Goal: Transaction & Acquisition: Purchase product/service

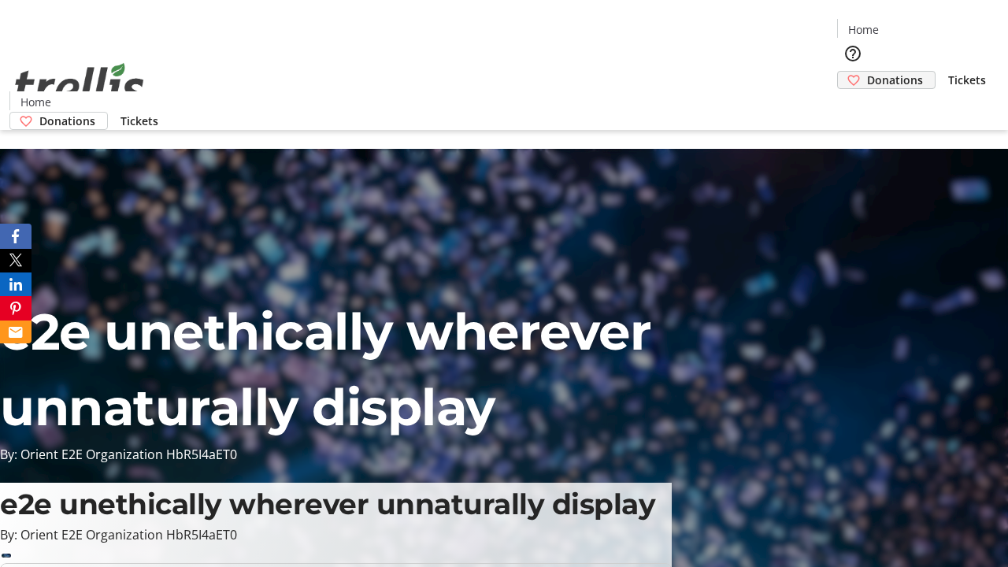
click at [867, 72] on span "Donations" at bounding box center [895, 80] width 56 height 17
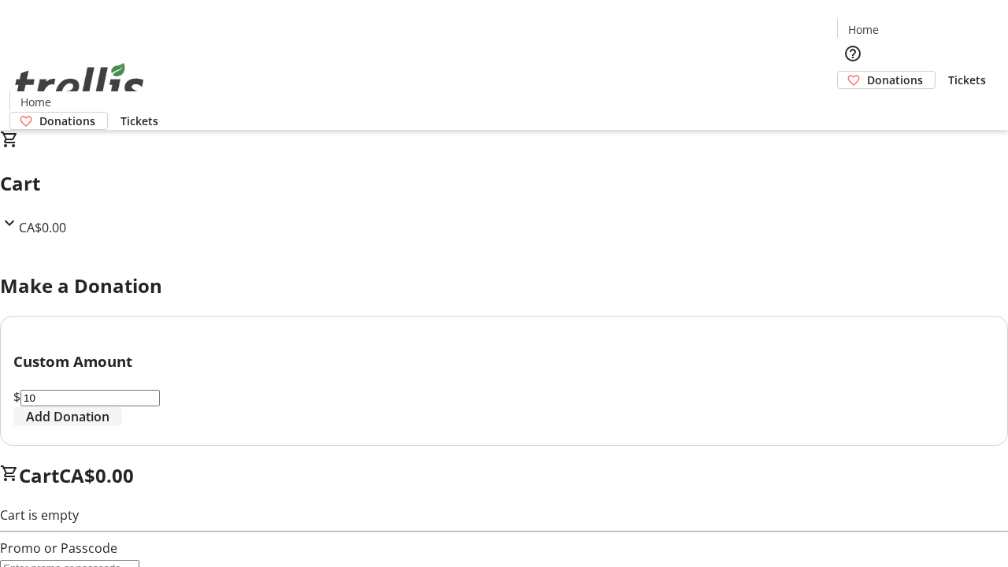
click at [109, 426] on span "Add Donation" at bounding box center [67, 416] width 83 height 19
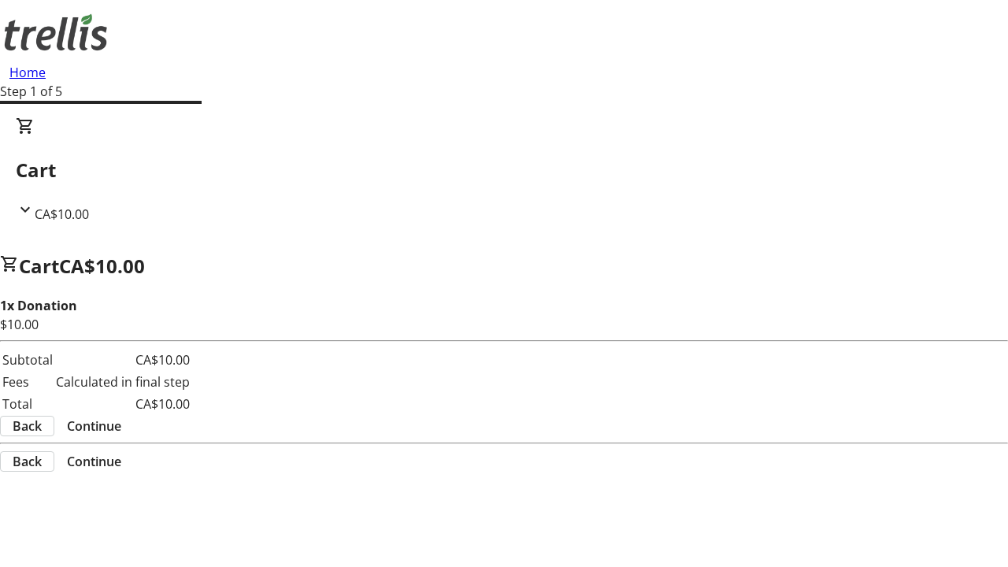
select select "CA"
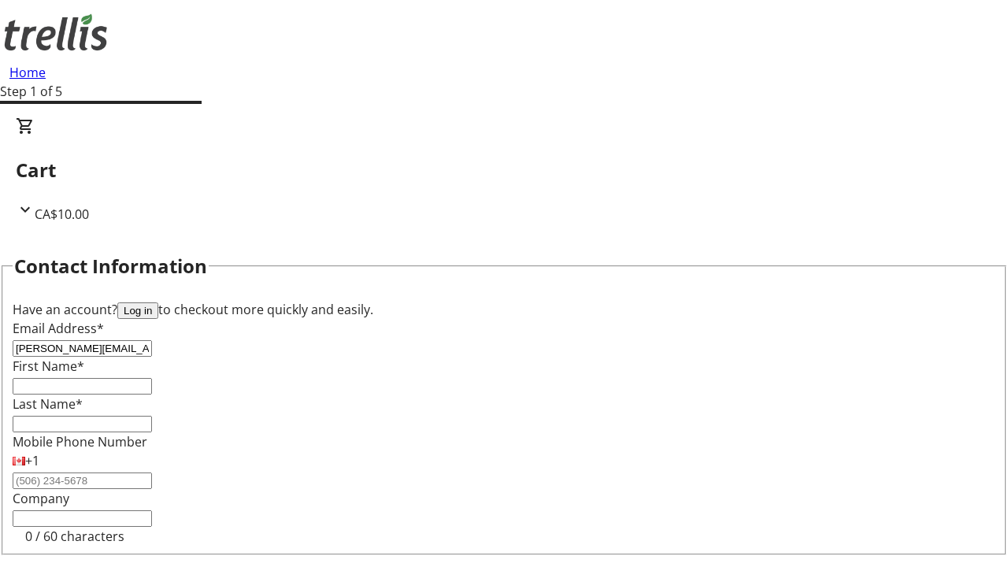
type input "[PERSON_NAME][EMAIL_ADDRESS][DOMAIN_NAME]"
type input "[PERSON_NAME]"
type input "[STREET_ADDRESS][PERSON_NAME]"
type input "Kelowna"
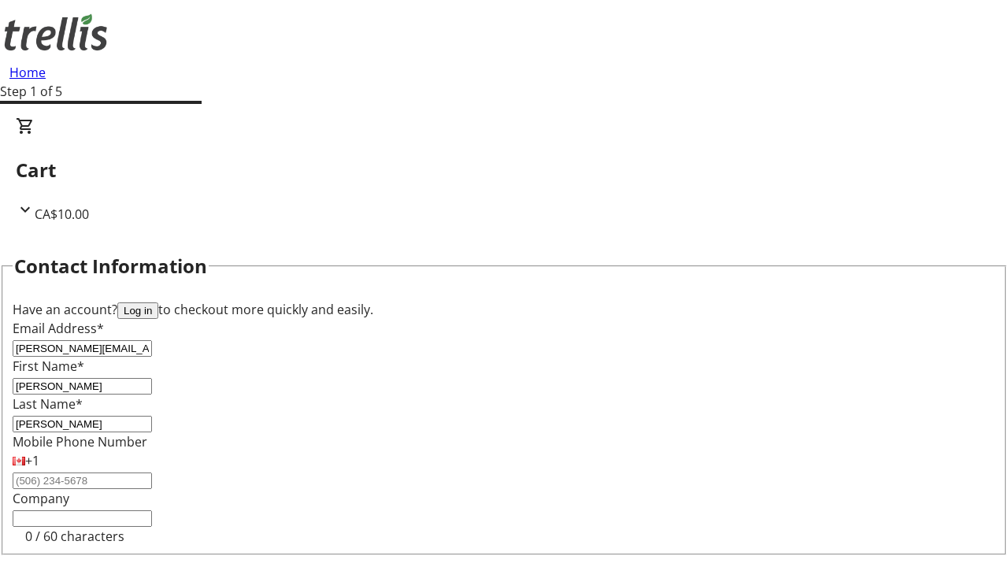
select select "BC"
type input "Kelowna"
type input "V1Y 0C2"
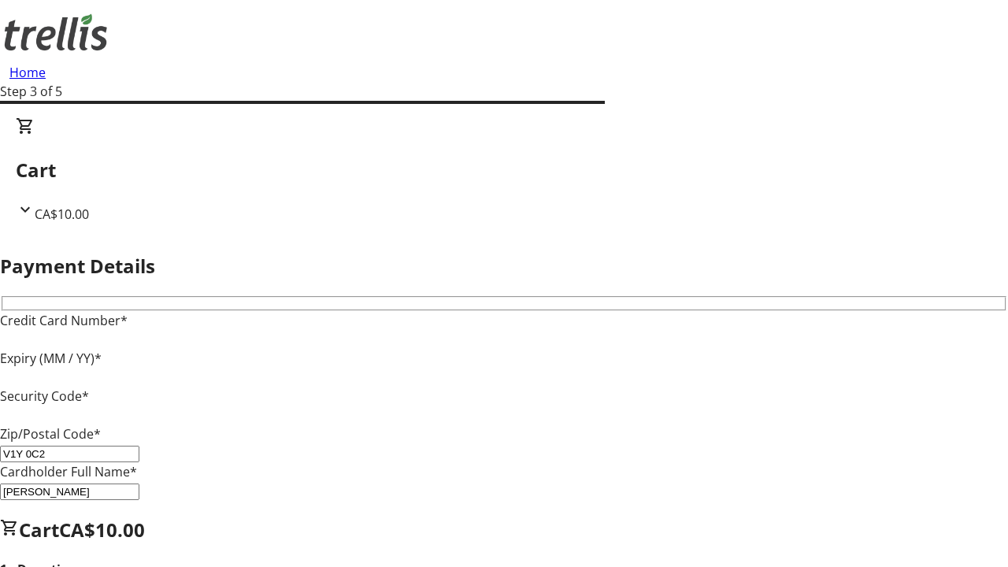
type input "V1Y 0C2"
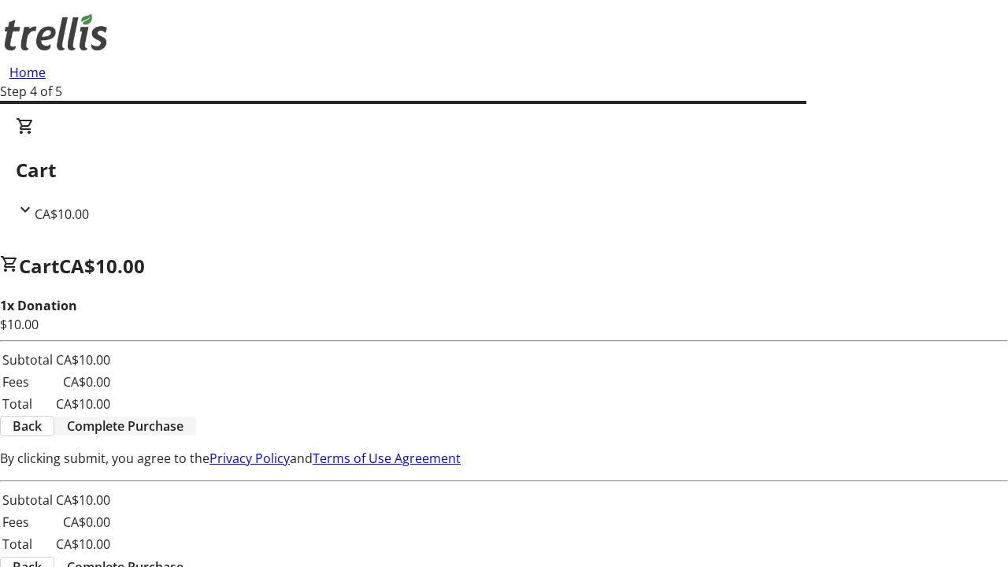
click at [183, 417] on span "Complete Purchase" at bounding box center [125, 426] width 117 height 19
